Goal: Error: Use online tool/utility

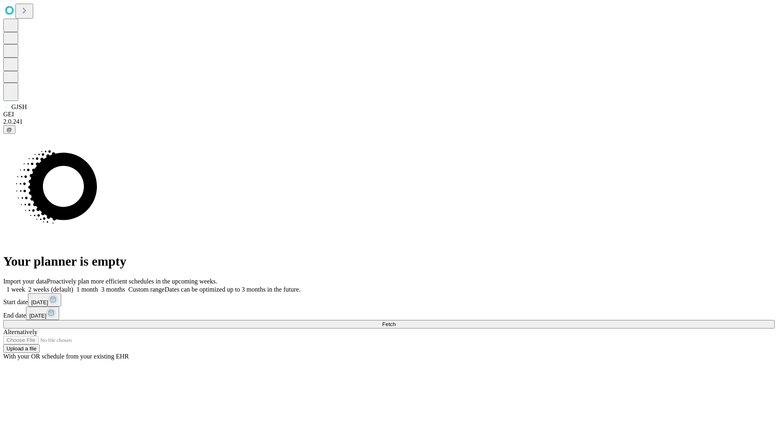
click at [396, 321] on span "Fetch" at bounding box center [388, 324] width 13 height 6
